Goal: Information Seeking & Learning: Learn about a topic

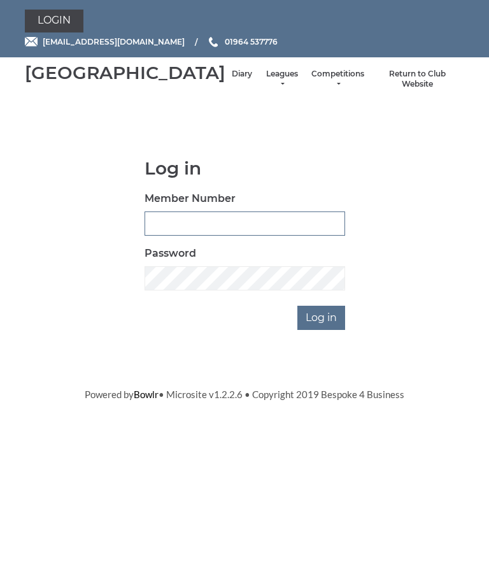
type input "0826"
click at [322, 330] on input "Log in" at bounding box center [321, 318] width 48 height 24
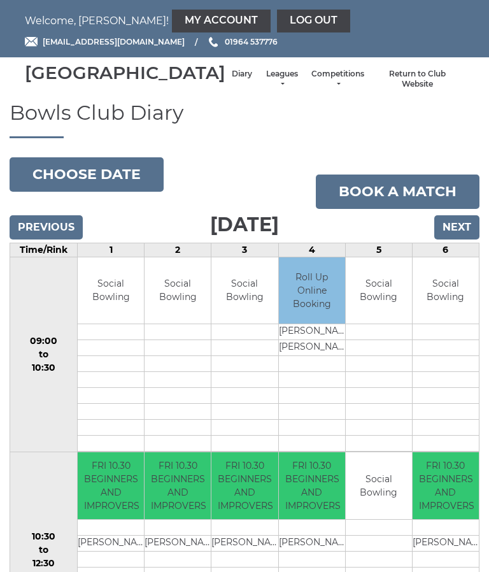
click at [421, 501] on td "FRI 10.30 BEGINNERS AND IMPROVERS" at bounding box center [446, 485] width 66 height 67
click at [265, 90] on link "Leagues" at bounding box center [282, 79] width 34 height 21
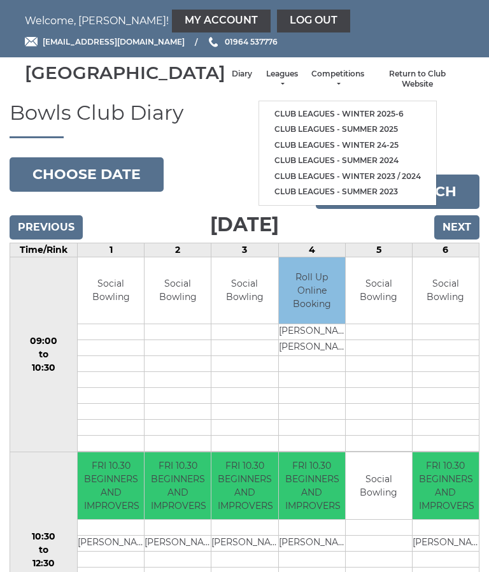
click at [348, 111] on link "Club leagues - Winter 2025-6" at bounding box center [347, 114] width 177 height 16
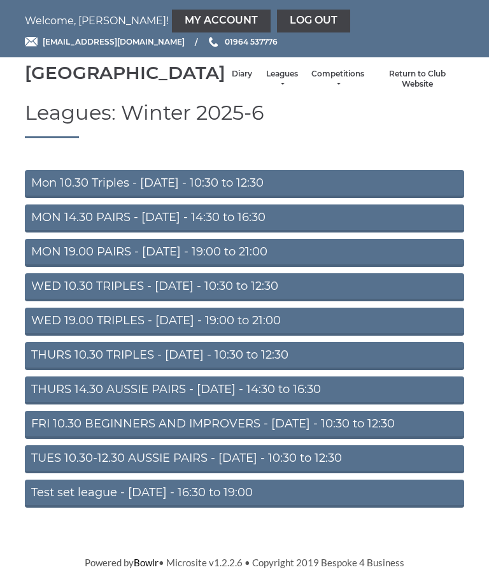
click at [264, 370] on link "THURS 10.30 TRIPLES - Thursday - 10:30 to 12:30" at bounding box center [244, 356] width 439 height 28
click at [326, 400] on link "THURS 14.30 AUSSIE PAIRS - [DATE] - 14:30 to 16:30" at bounding box center [244, 390] width 439 height 28
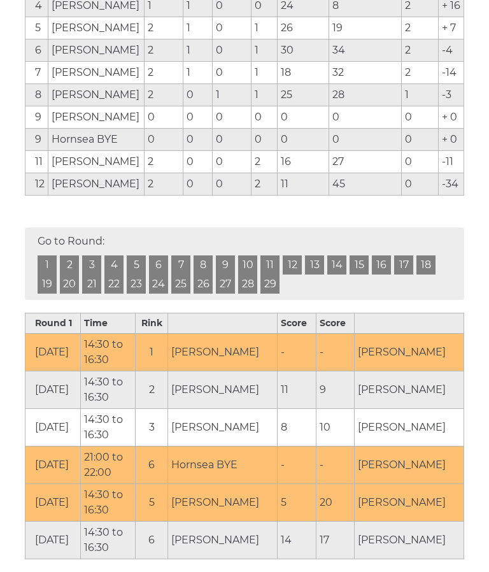
scroll to position [369, 0]
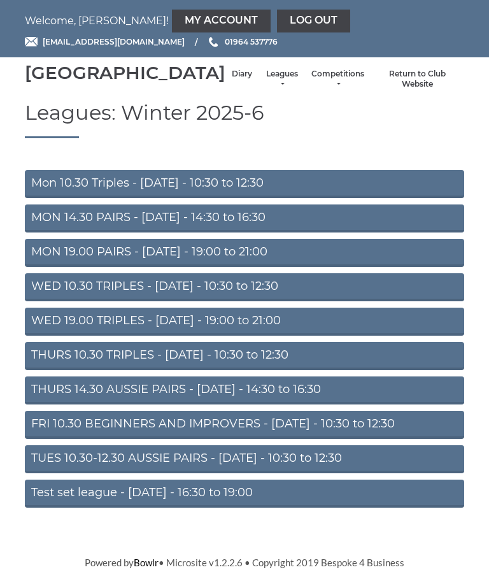
click at [232, 80] on link "Diary" at bounding box center [242, 74] width 20 height 11
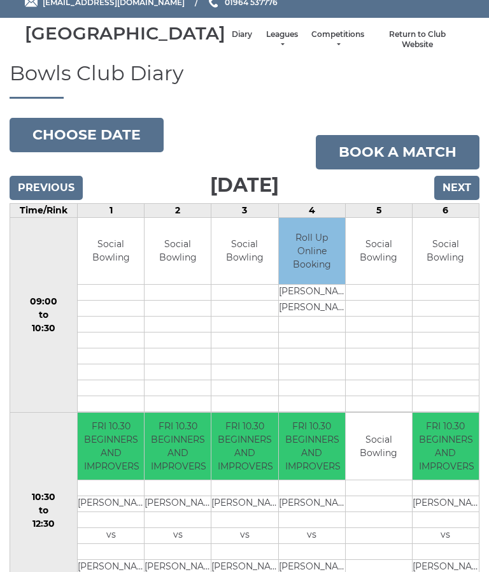
scroll to position [37, 0]
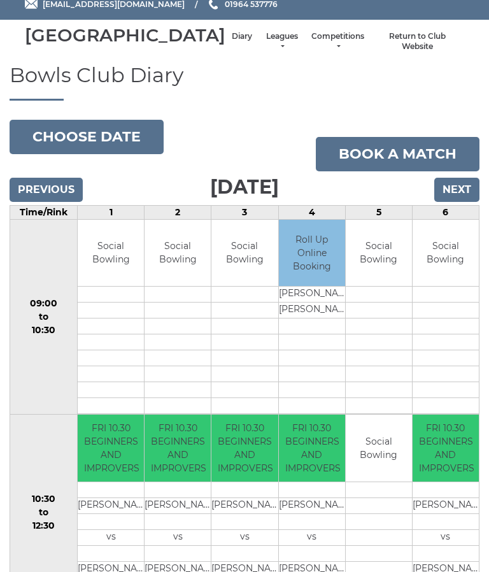
click at [462, 202] on input "Next" at bounding box center [456, 190] width 45 height 24
click at [467, 202] on input "Next" at bounding box center [456, 190] width 45 height 24
